Goal: Task Accomplishment & Management: Manage account settings

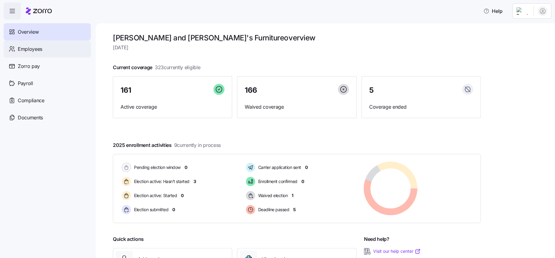
click at [37, 54] on div "Employees" at bounding box center [47, 48] width 87 height 17
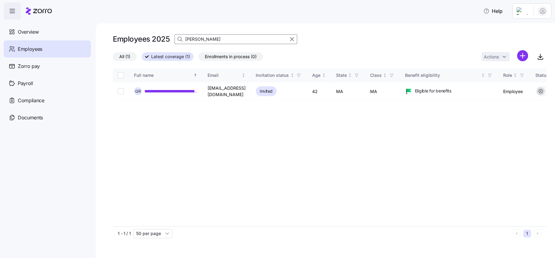
click at [204, 36] on input "[PERSON_NAME]" at bounding box center [235, 39] width 123 height 10
type input "[PERSON_NAME]"
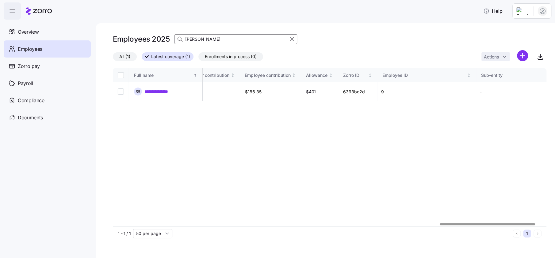
click at [527, 223] on div at bounding box center [486, 224] width 95 height 2
click at [36, 8] on icon at bounding box center [39, 10] width 26 height 7
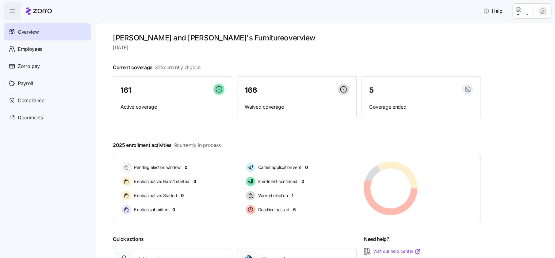
click at [521, 8] on html "Help Overview Employees Zorro pay Payroll Compliance Documents [PERSON_NAME] an…" at bounding box center [277, 127] width 555 height 255
click at [509, 61] on icon at bounding box center [509, 62] width 6 height 6
